Goal: Check status: Check status

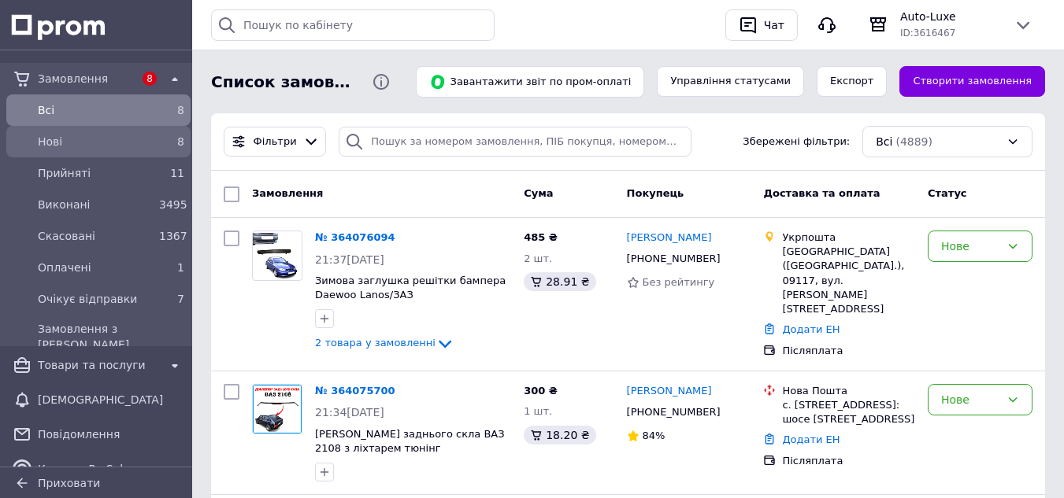
drag, startPoint x: 146, startPoint y: 175, endPoint x: 157, endPoint y: 151, distance: 26.1
click at [145, 172] on span "Прийняті" at bounding box center [95, 173] width 115 height 16
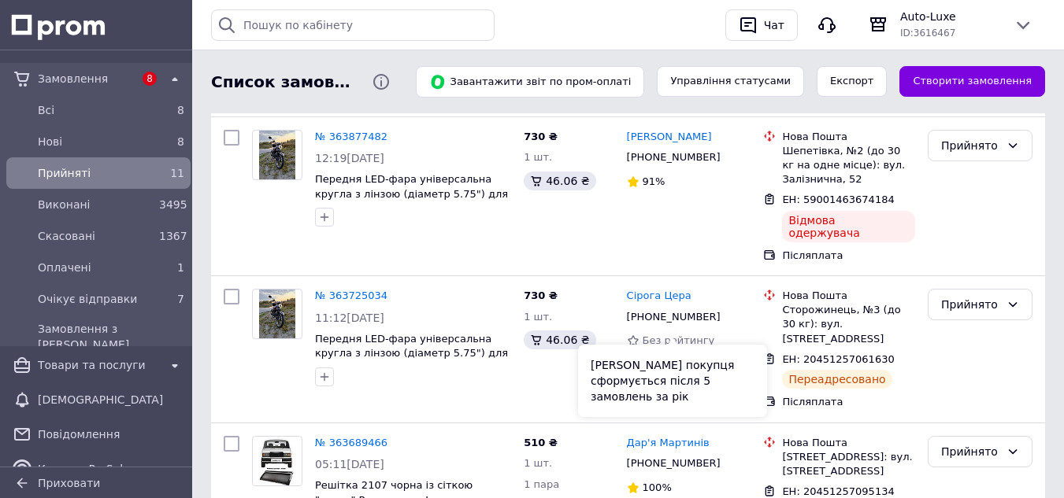
scroll to position [236, 0]
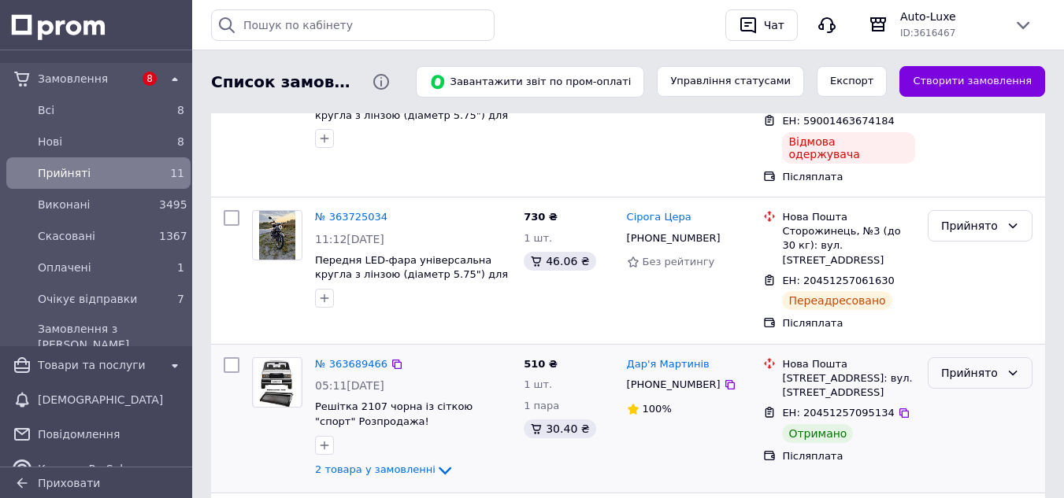
click at [959, 365] on div "Прийнято" at bounding box center [970, 373] width 59 height 17
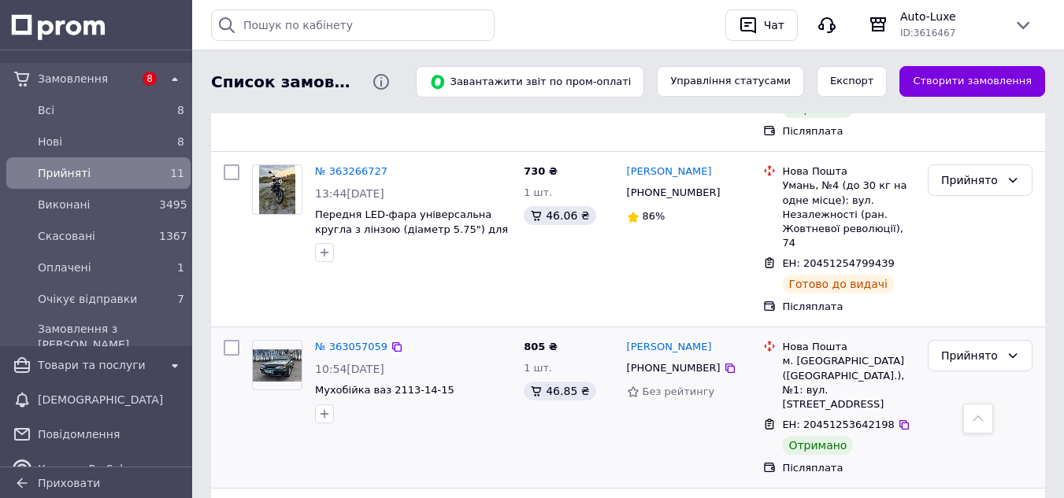
scroll to position [1384, 0]
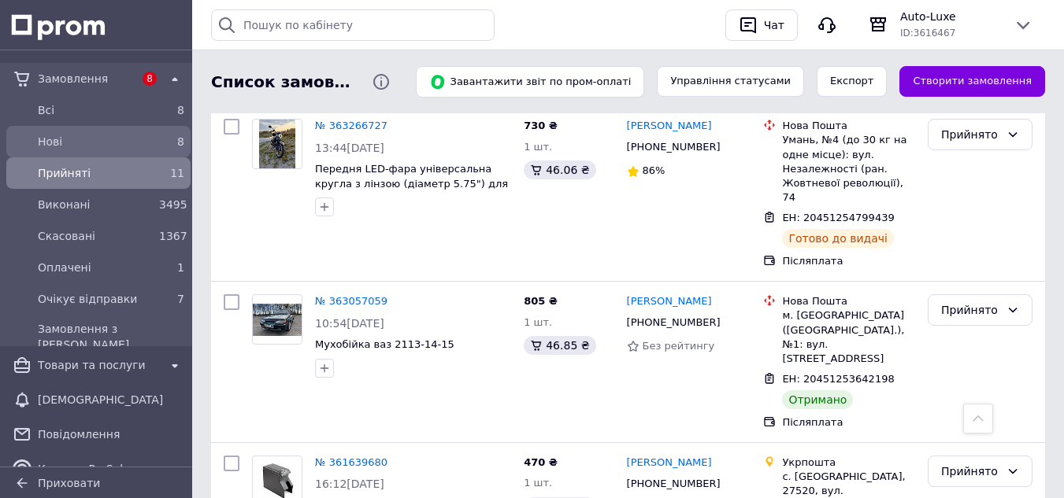
click at [137, 141] on span "Нові" at bounding box center [95, 142] width 115 height 16
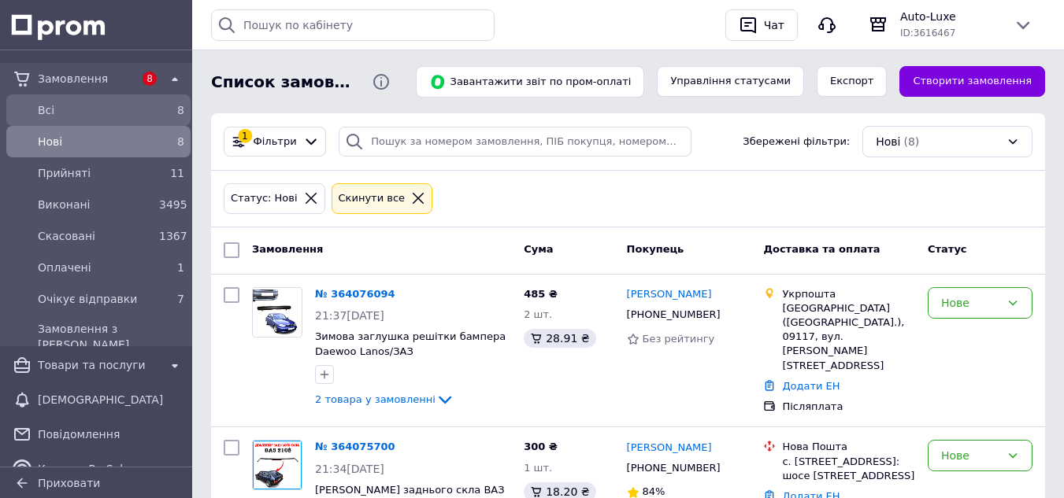
click at [106, 103] on span "Всi" at bounding box center [95, 110] width 115 height 16
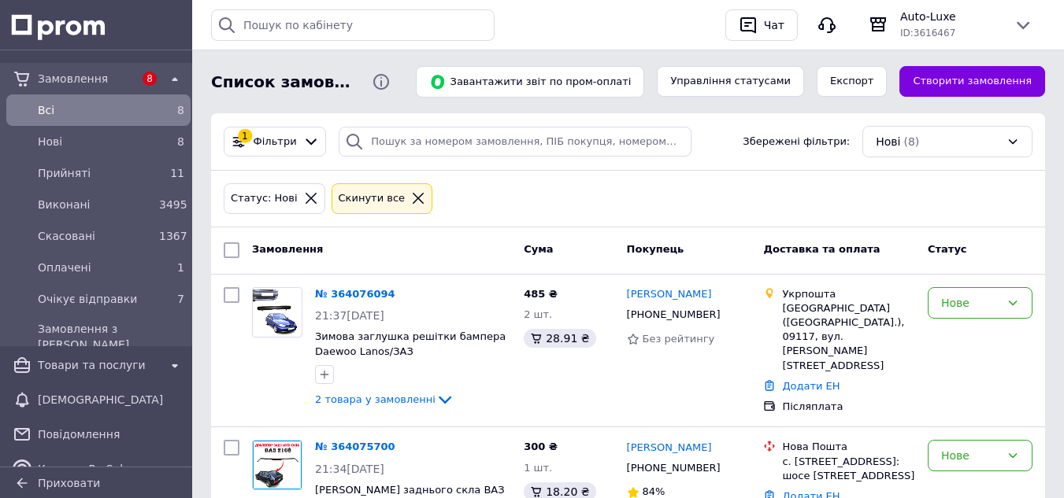
click at [304, 195] on icon at bounding box center [311, 198] width 14 height 14
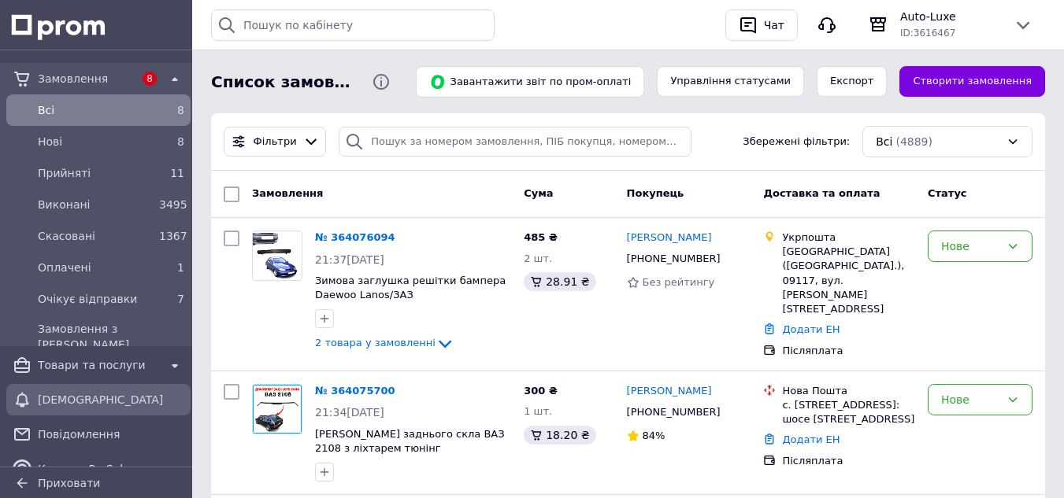
scroll to position [79, 0]
